Goal: Check status: Check status

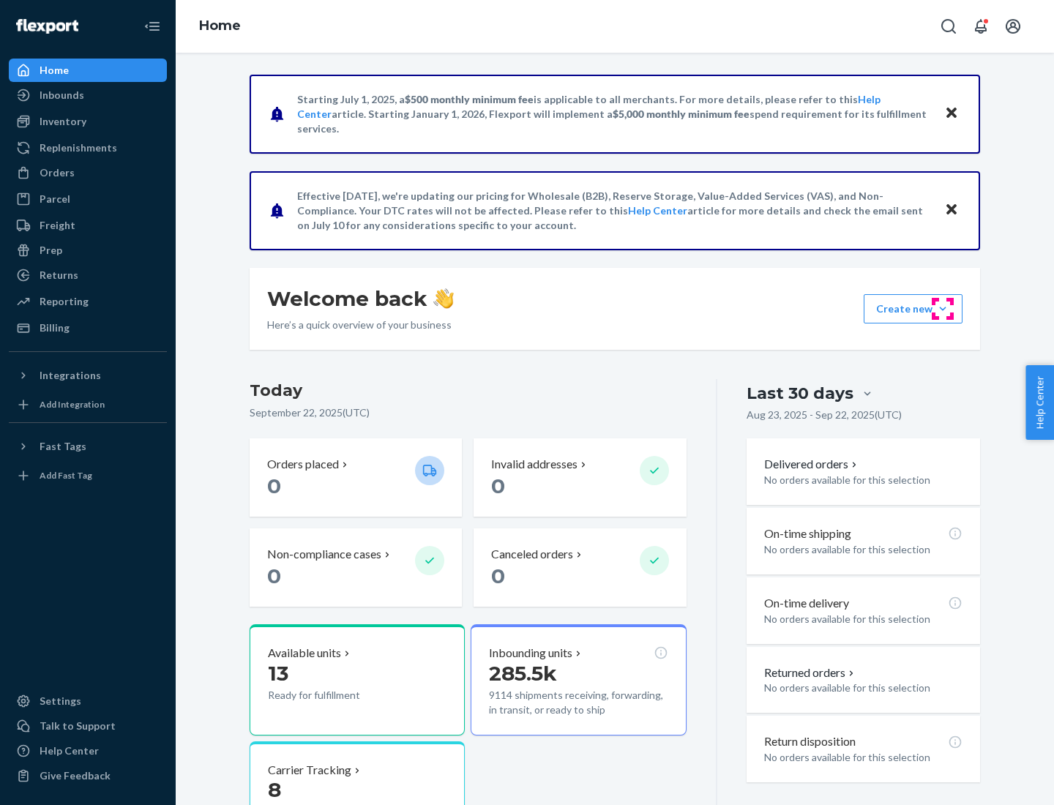
click at [942, 309] on button "Create new Create new inbound Create new order Create new product" at bounding box center [912, 308] width 99 height 29
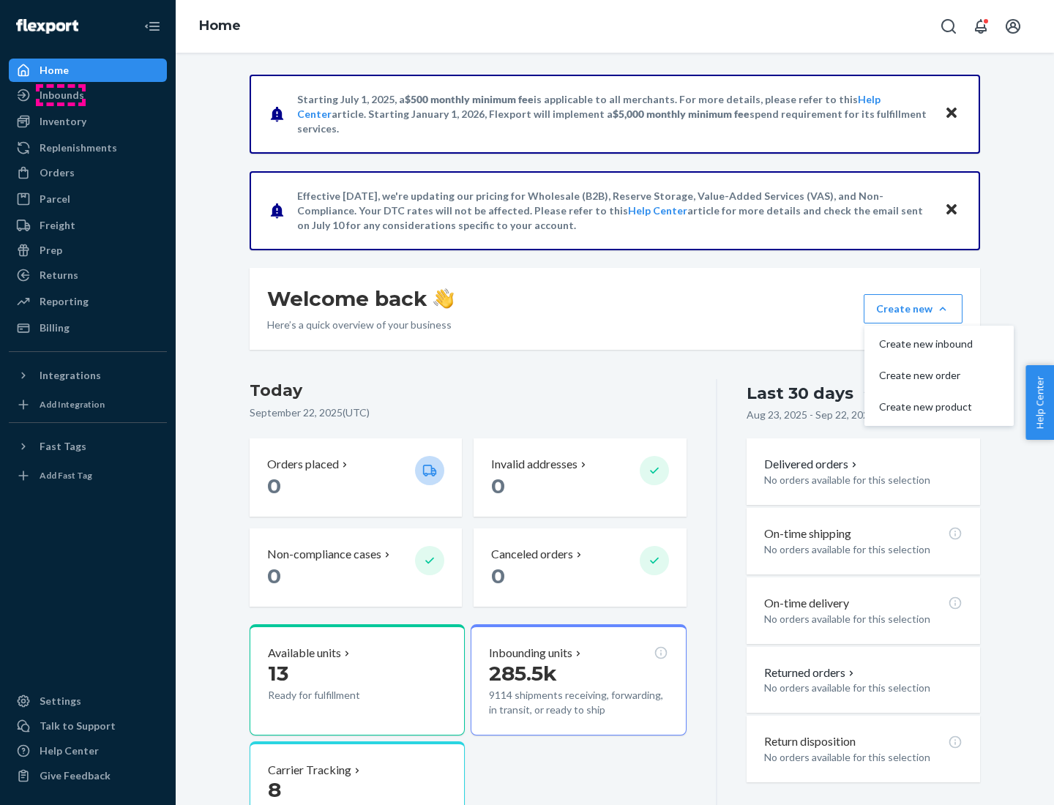
click at [61, 95] on div "Inbounds" at bounding box center [62, 95] width 45 height 15
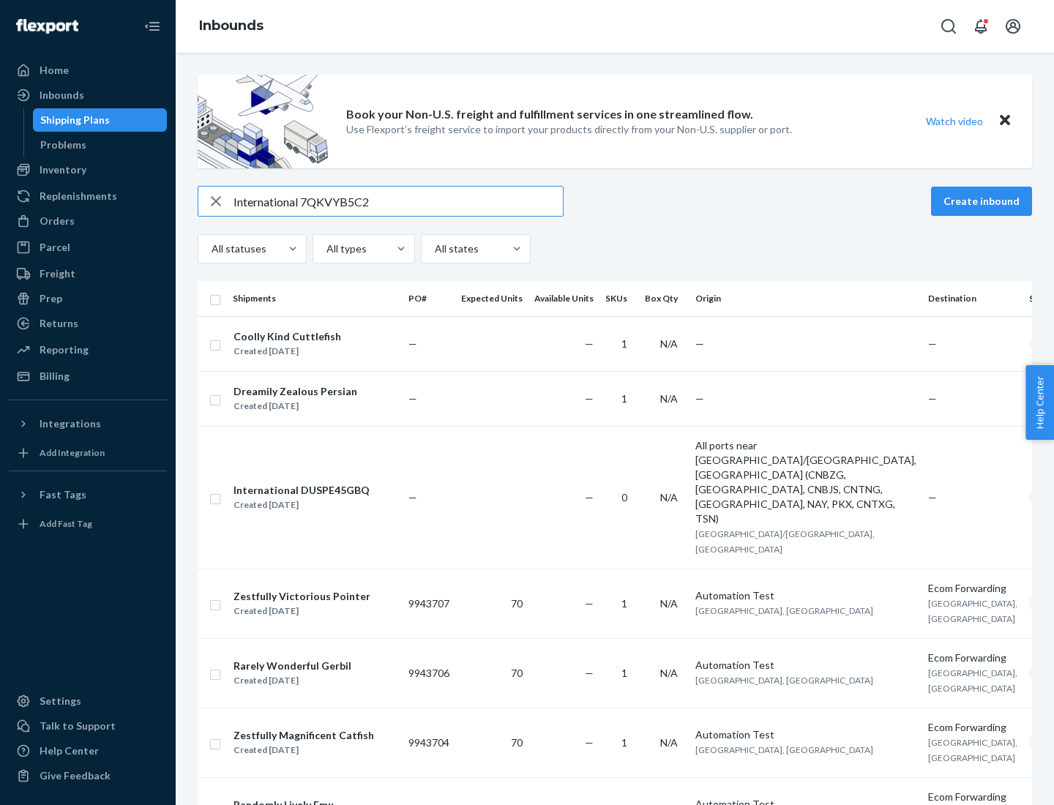
type input "International 7QKVYB5C29"
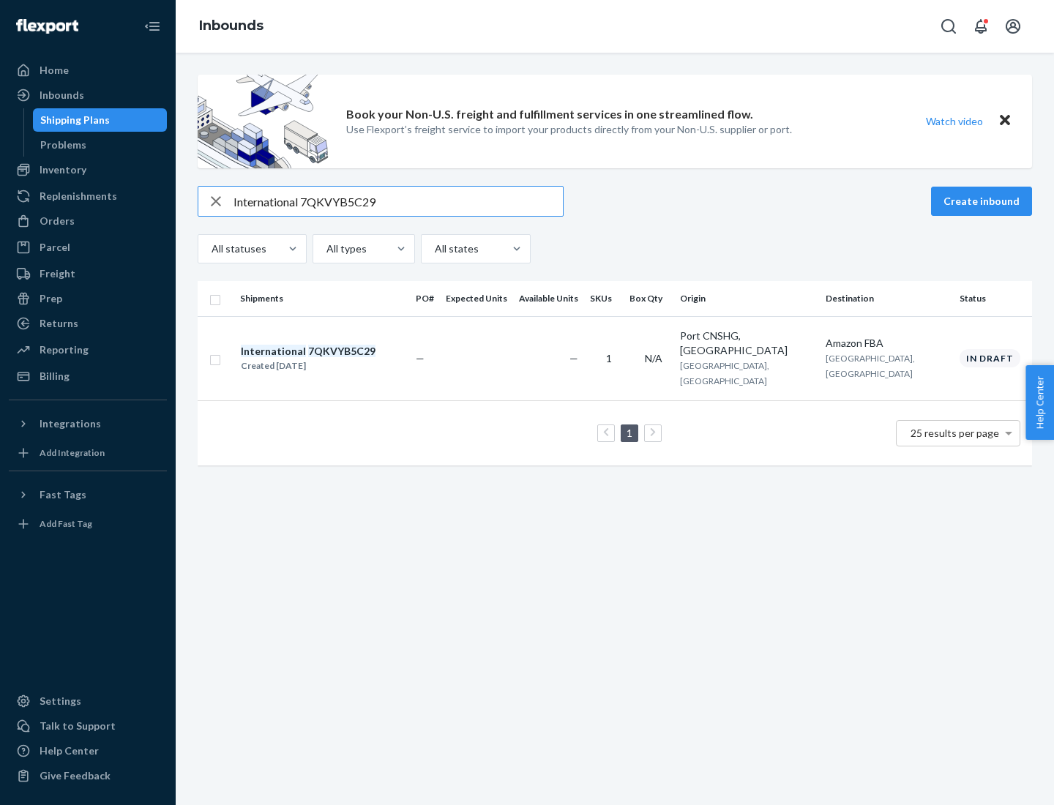
click at [333, 359] on div "Created [DATE]" at bounding box center [308, 366] width 135 height 15
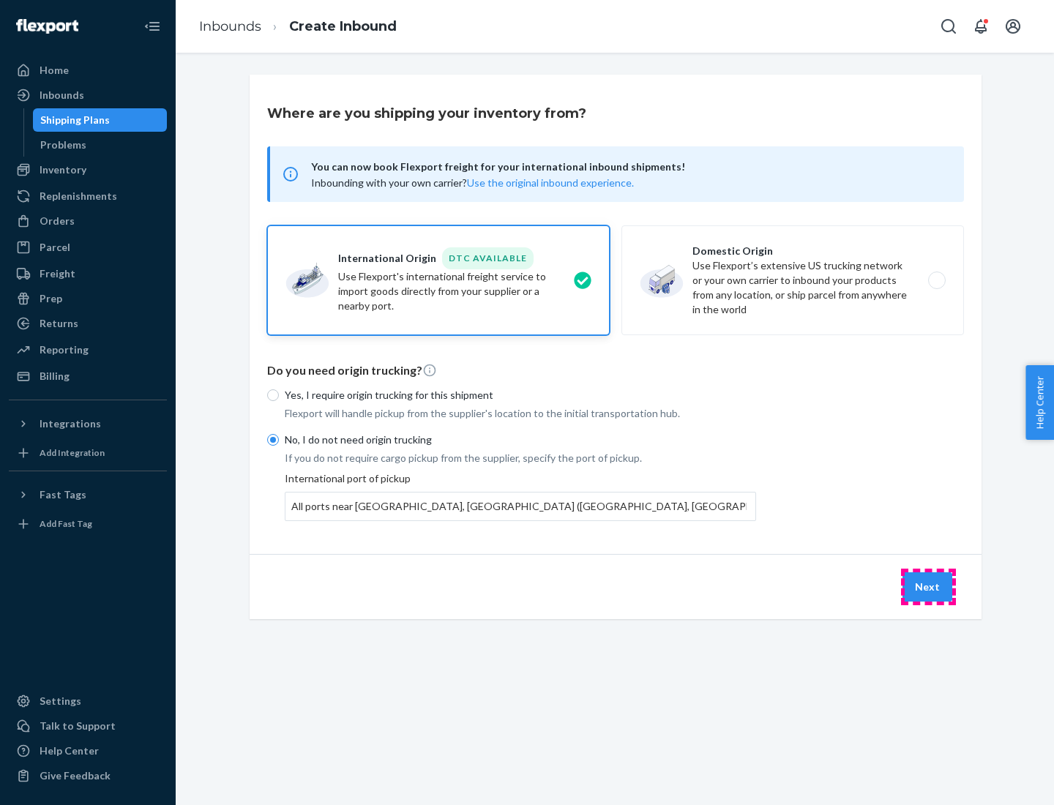
click at [928, 586] on button "Next" at bounding box center [927, 586] width 50 height 29
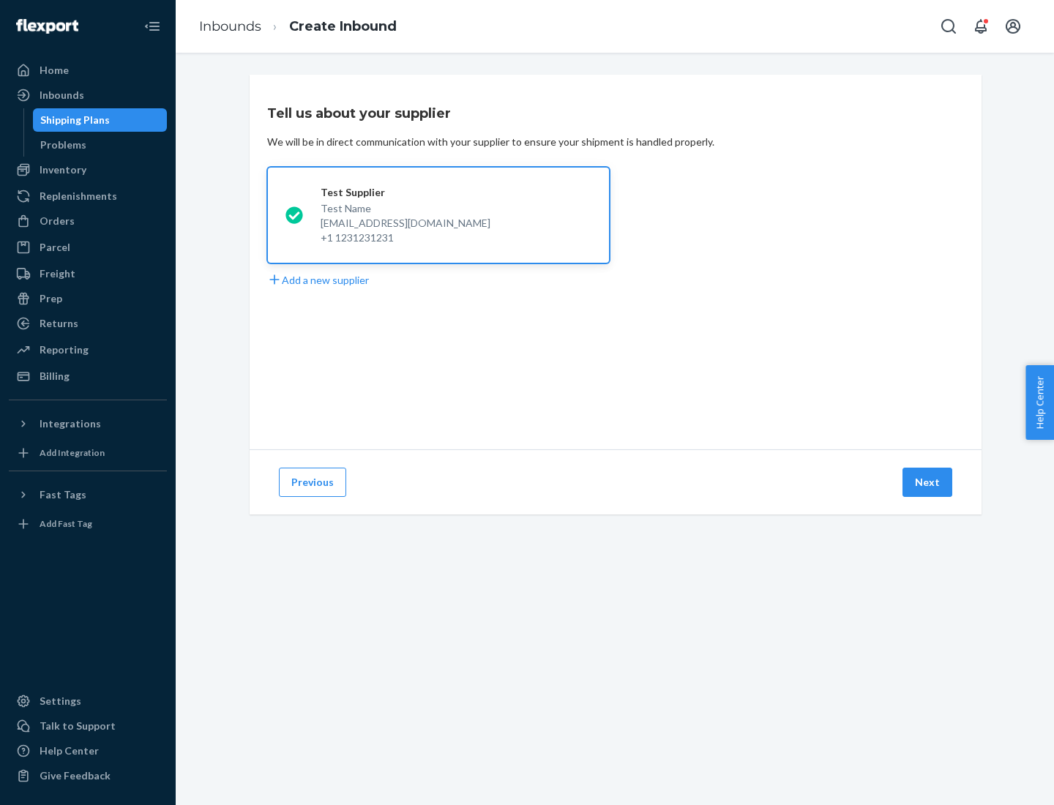
click at [928, 482] on button "Next" at bounding box center [927, 482] width 50 height 29
